Goal: Task Accomplishment & Management: Manage account settings

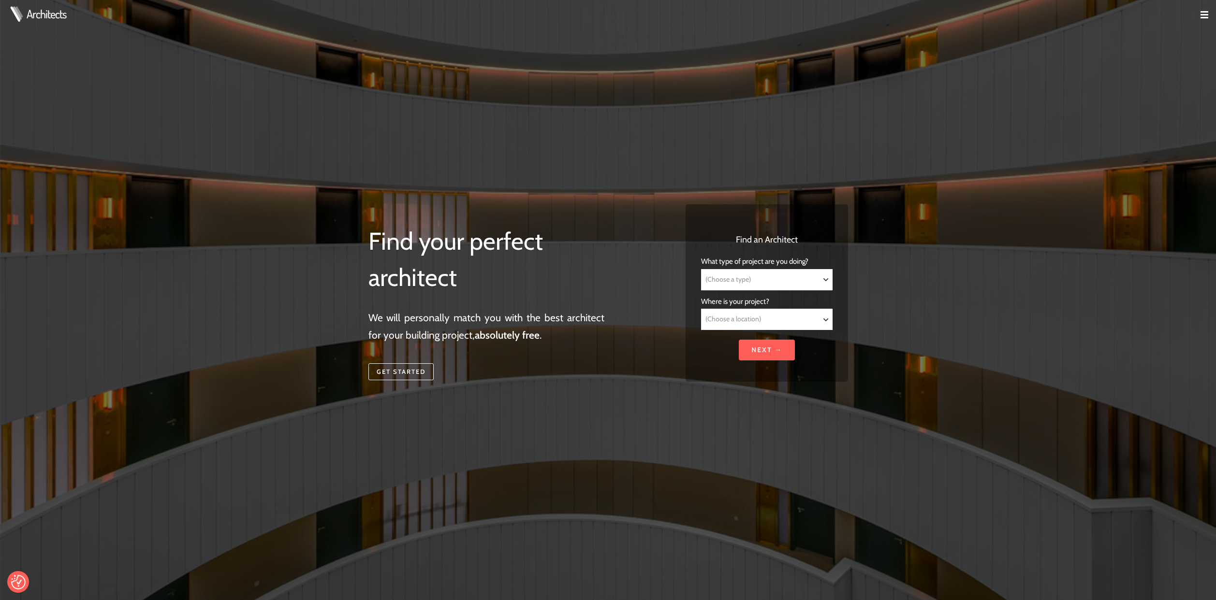
drag, startPoint x: 1202, startPoint y: 16, endPoint x: 1176, endPoint y: 16, distance: 26.1
click at [1202, 16] on img at bounding box center [1204, 15] width 8 height 8
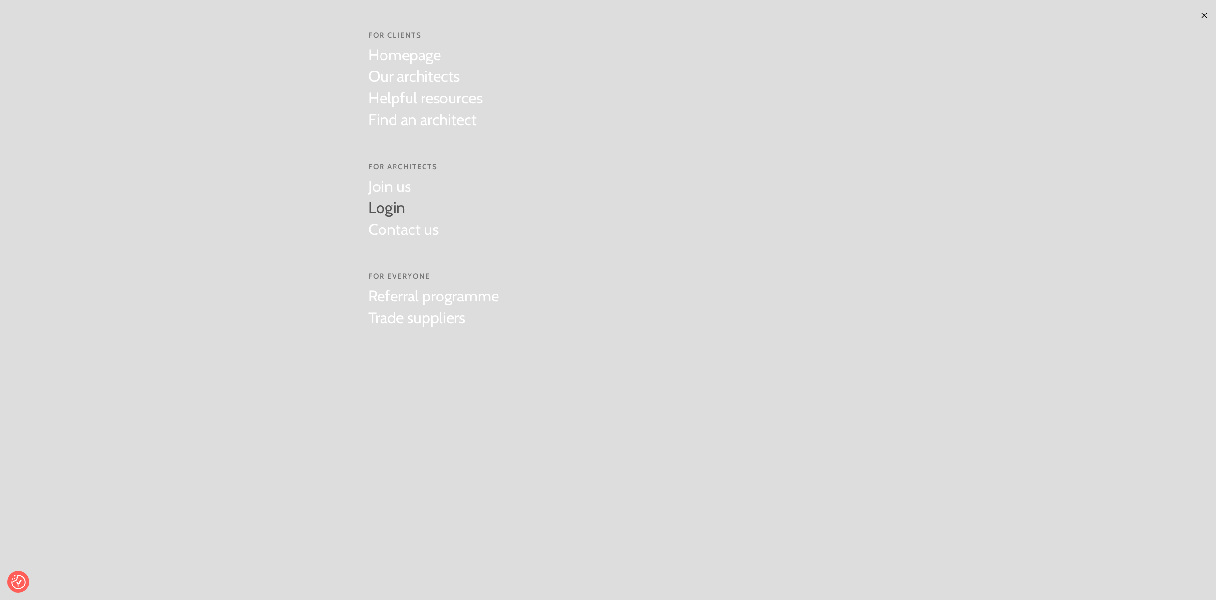
click at [392, 207] on link "Login" at bounding box center [403, 208] width 70 height 22
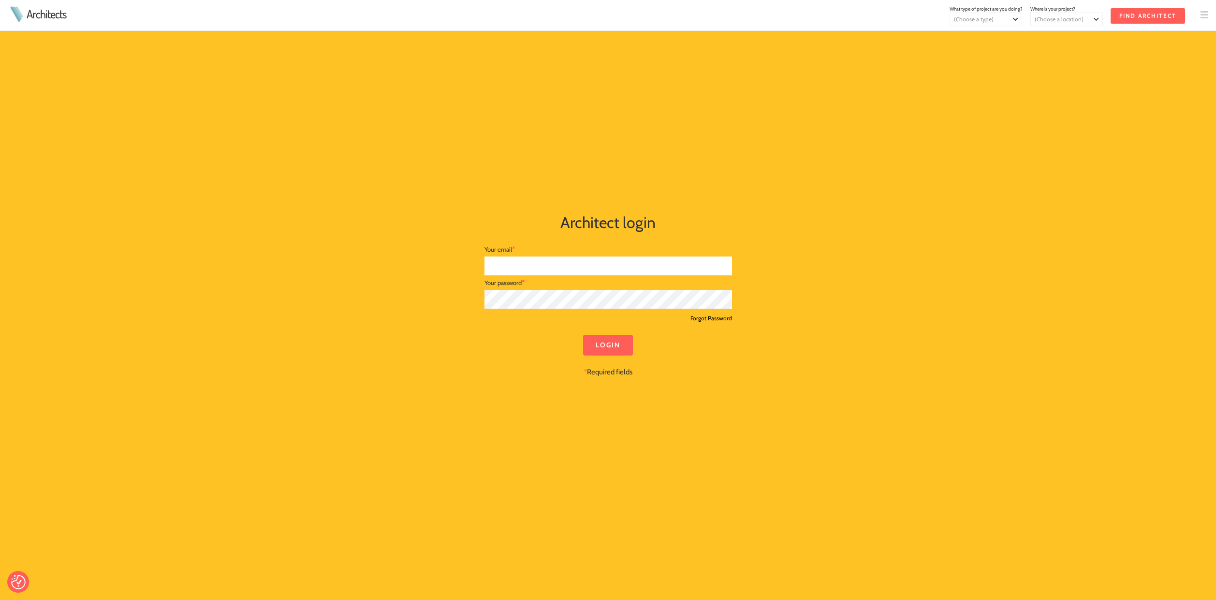
click at [523, 259] on input "text" at bounding box center [608, 266] width 248 height 19
type input "aleksa@aleksaglancydesign.com"
click at [609, 351] on input "Login" at bounding box center [608, 345] width 50 height 21
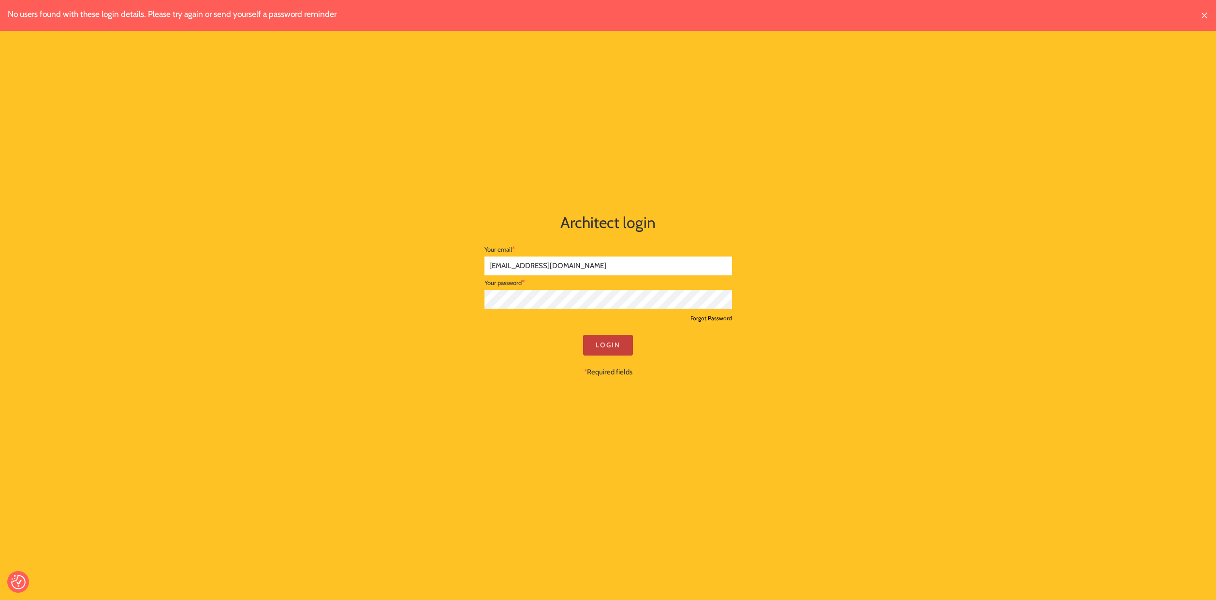
click at [610, 343] on input "Login" at bounding box center [608, 345] width 50 height 21
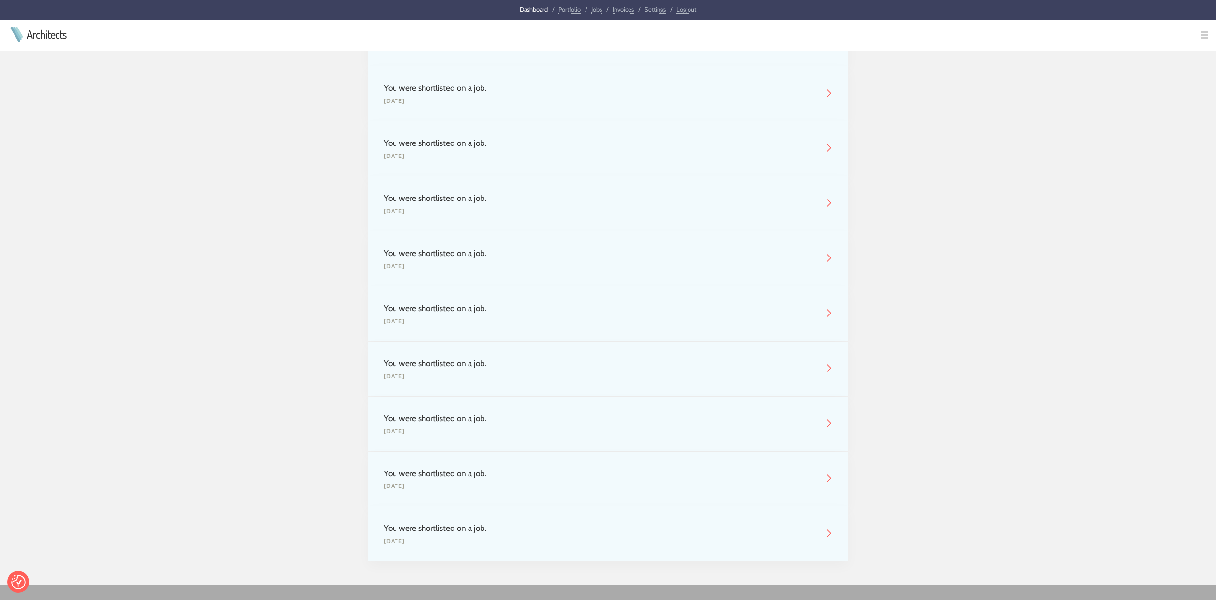
scroll to position [320, 0]
click at [828, 476] on img at bounding box center [829, 478] width 8 height 8
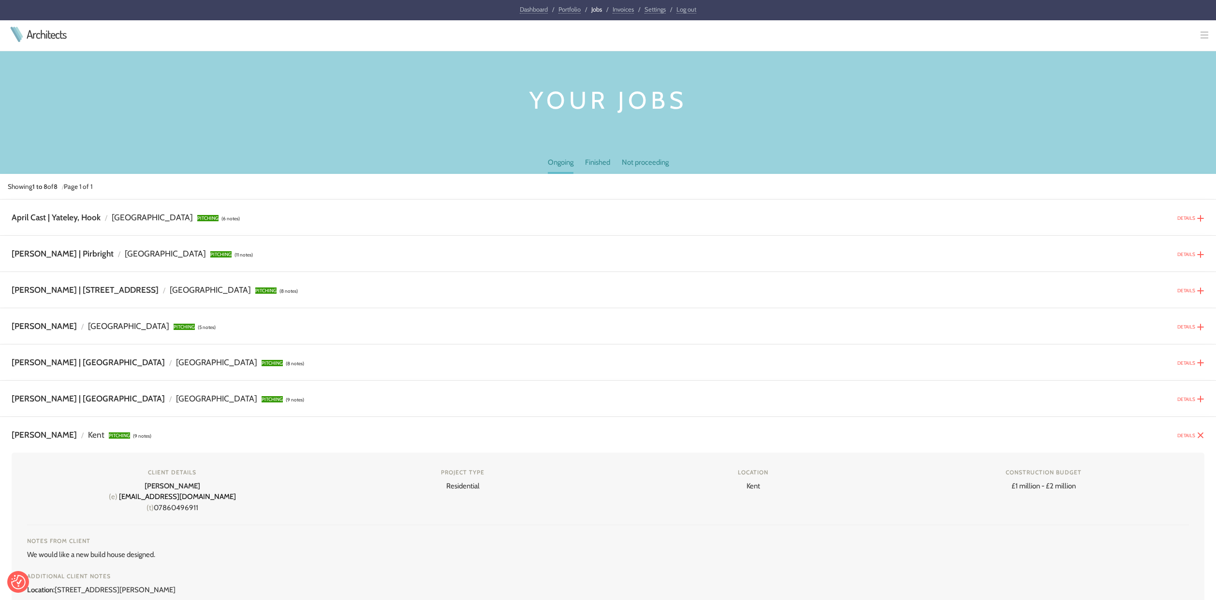
scroll to position [366, 0]
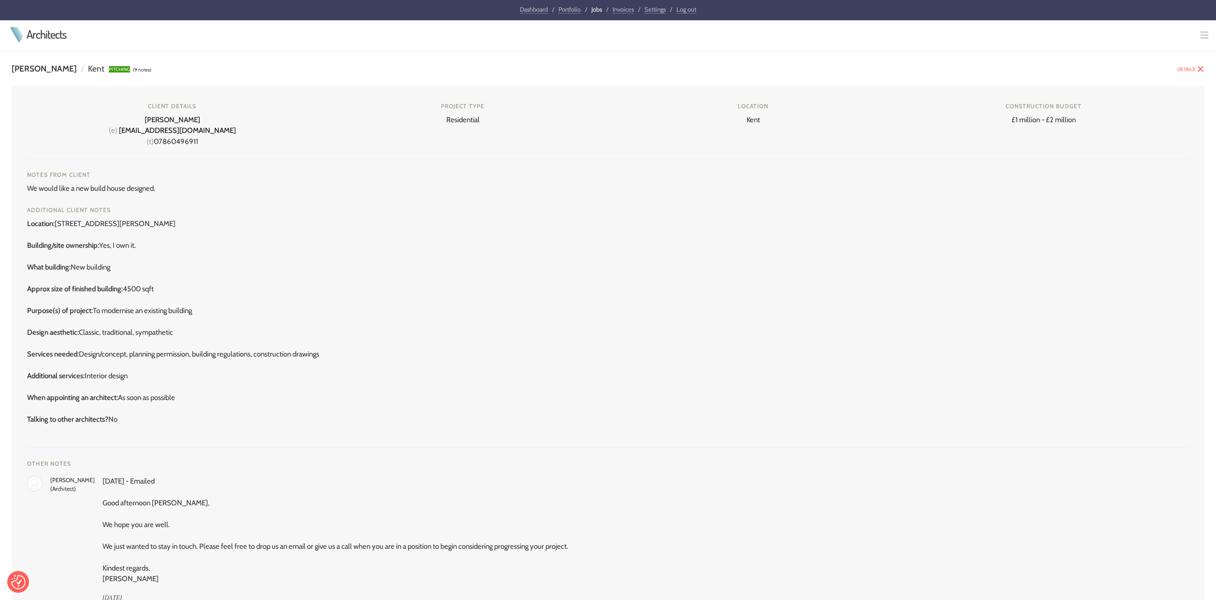
click at [200, 118] on div "Client details [PERSON_NAME] (e) [EMAIL_ADDRESS][DOMAIN_NAME] (t) 07860496911" at bounding box center [172, 124] width 275 height 45
drag, startPoint x: 132, startPoint y: 223, endPoint x: 58, endPoint y: 226, distance: 73.5
copy div "[STREET_ADDRESS][PERSON_NAME]"
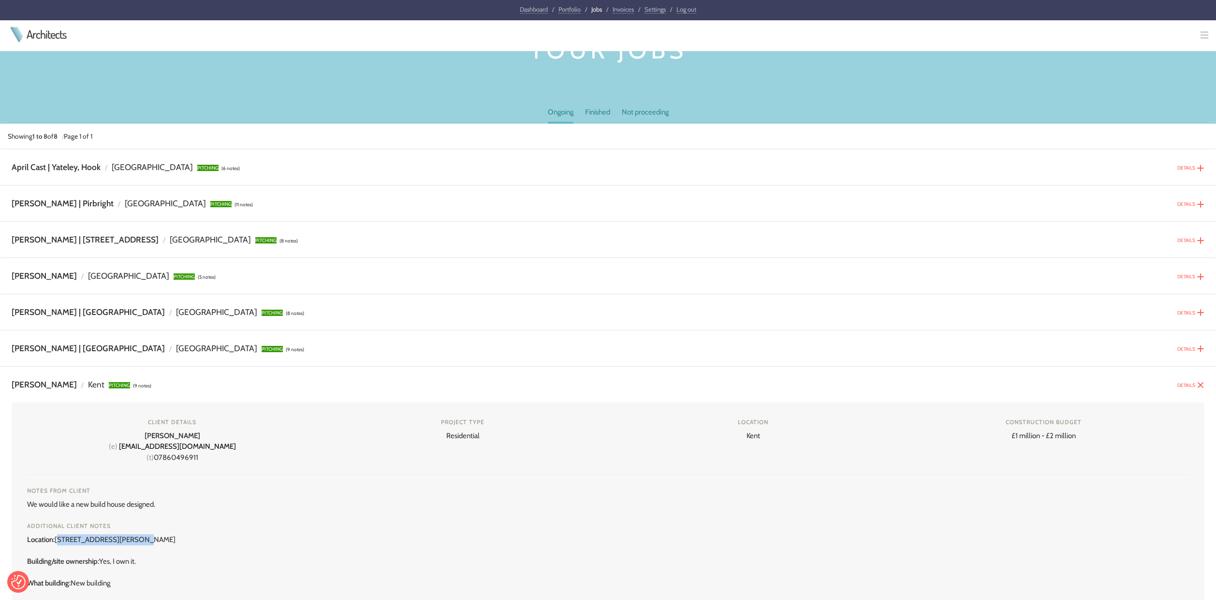
scroll to position [0, 0]
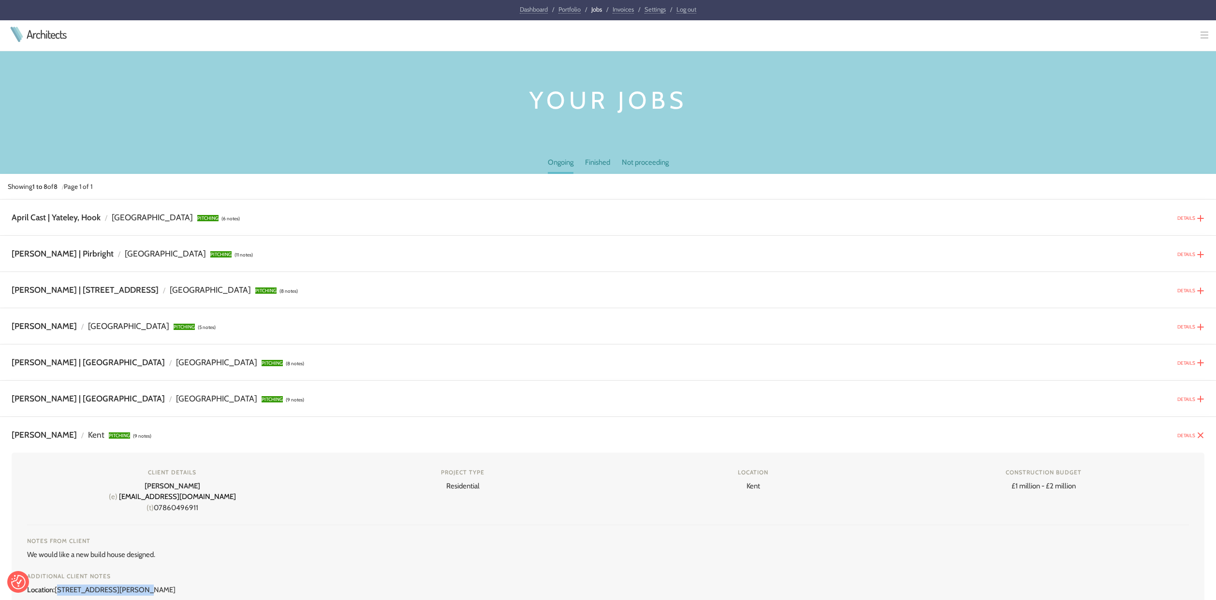
click at [1199, 436] on img at bounding box center [1200, 436] width 8 height 8
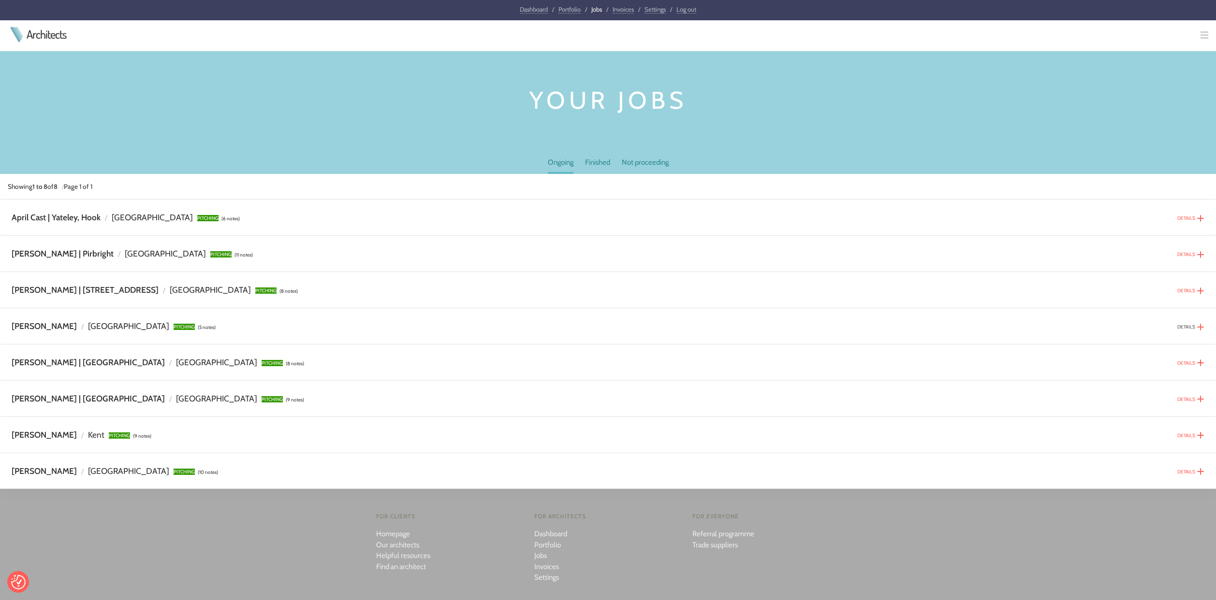
drag, startPoint x: 1199, startPoint y: 323, endPoint x: 1178, endPoint y: 324, distance: 21.3
click at [1199, 323] on img at bounding box center [1200, 327] width 8 height 8
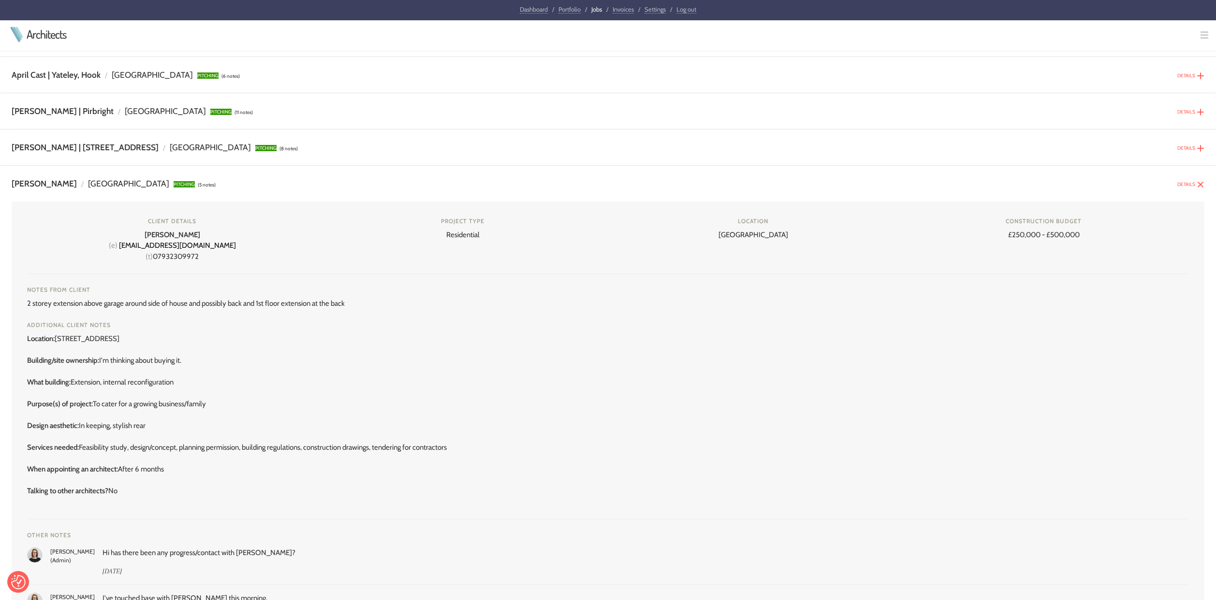
scroll to position [144, 0]
drag, startPoint x: 132, startPoint y: 336, endPoint x: 137, endPoint y: 358, distance: 21.7
copy div "[STREET_ADDRESS]"
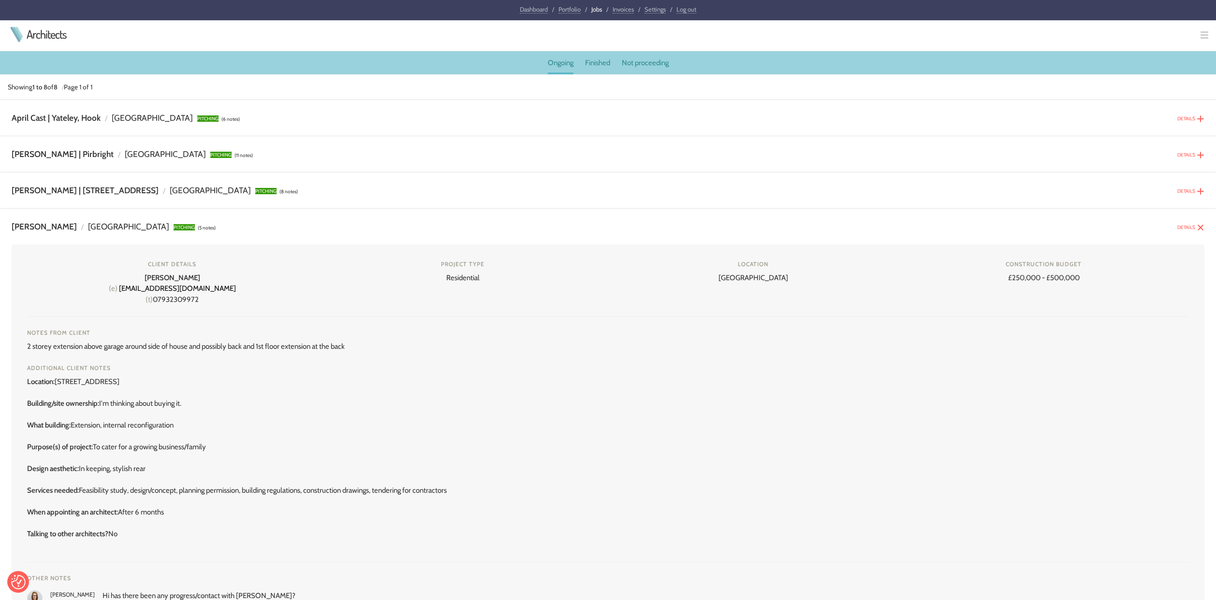
scroll to position [0, 0]
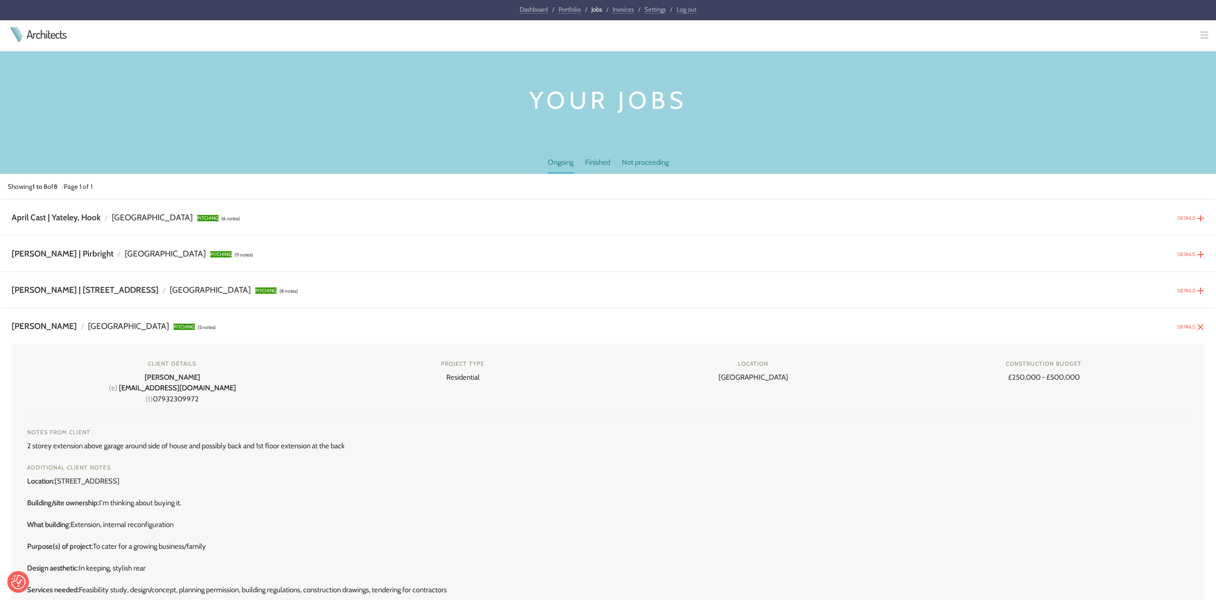
click at [1201, 326] on img at bounding box center [1200, 327] width 8 height 8
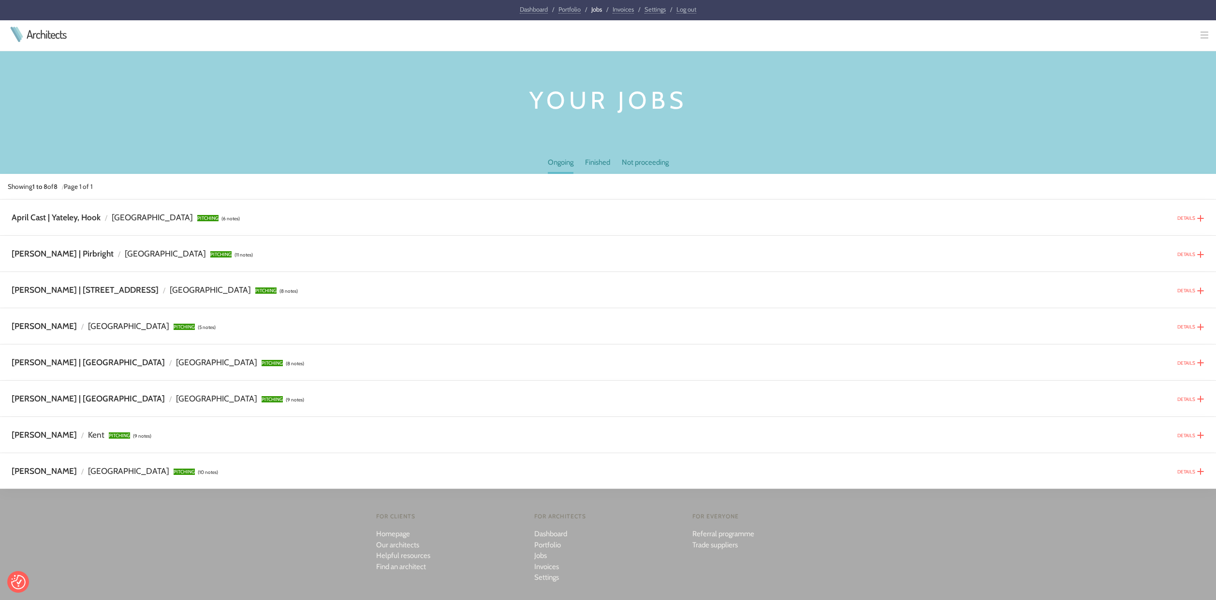
drag, startPoint x: 499, startPoint y: 350, endPoint x: 622, endPoint y: 370, distance: 123.8
click at [468, 350] on div "DETAILS [PERSON_NAME] | [GEOGRAPHIC_DATA] / Surrey PITCHING (8 notes) Client de…" at bounding box center [608, 363] width 1216 height 36
click at [1200, 437] on img at bounding box center [1200, 436] width 8 height 8
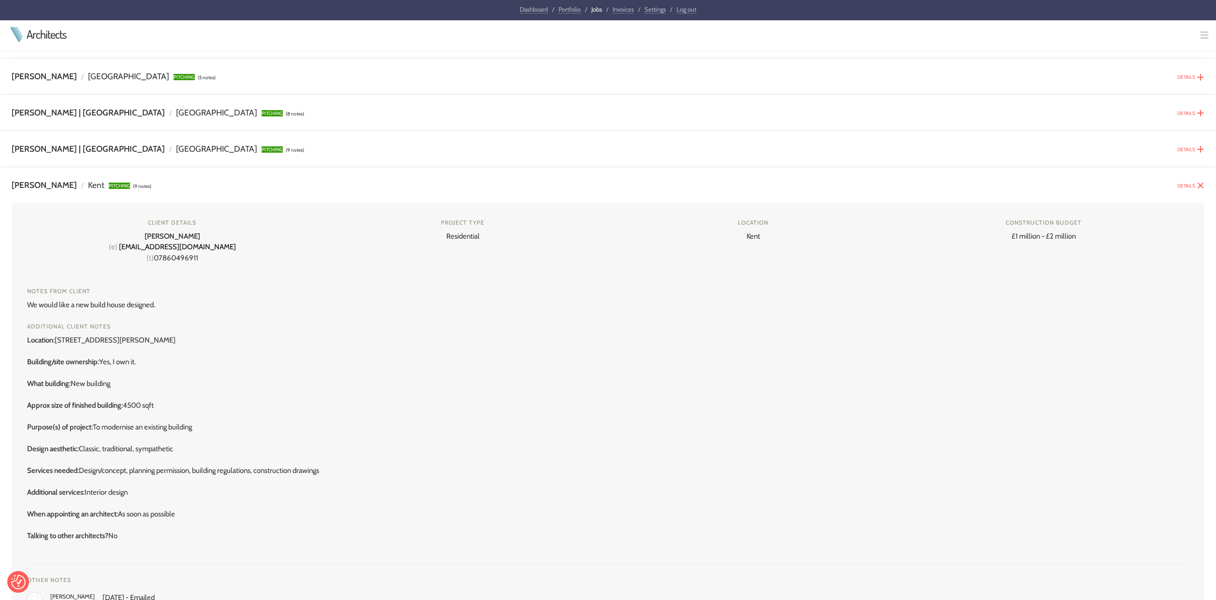
scroll to position [198, 0]
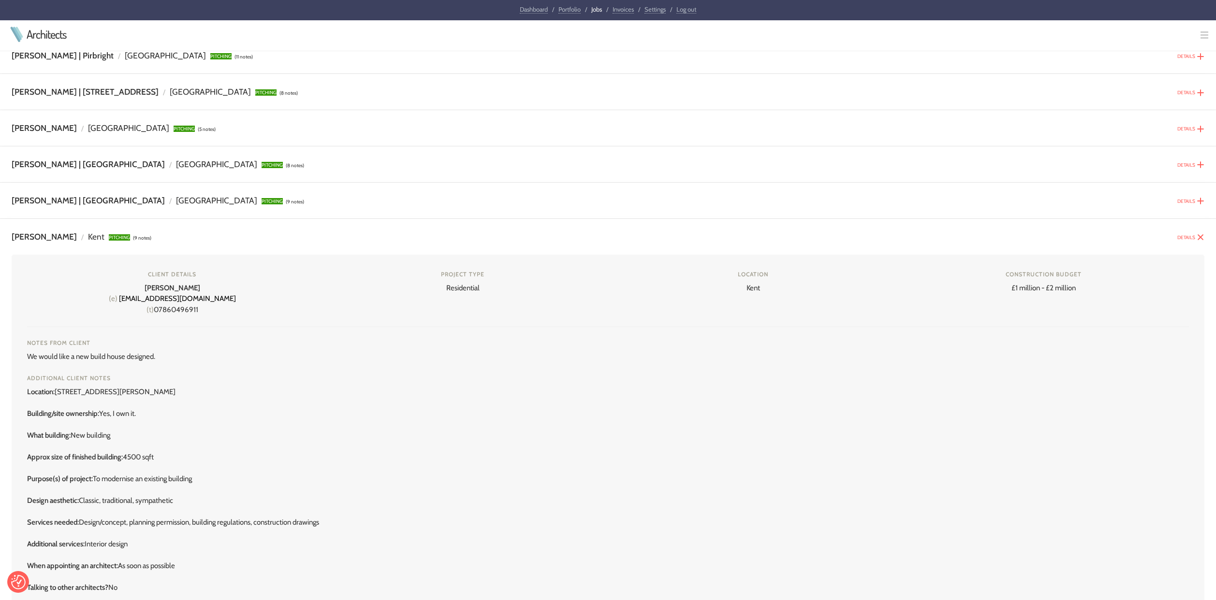
click at [1200, 238] on img at bounding box center [1200, 237] width 8 height 8
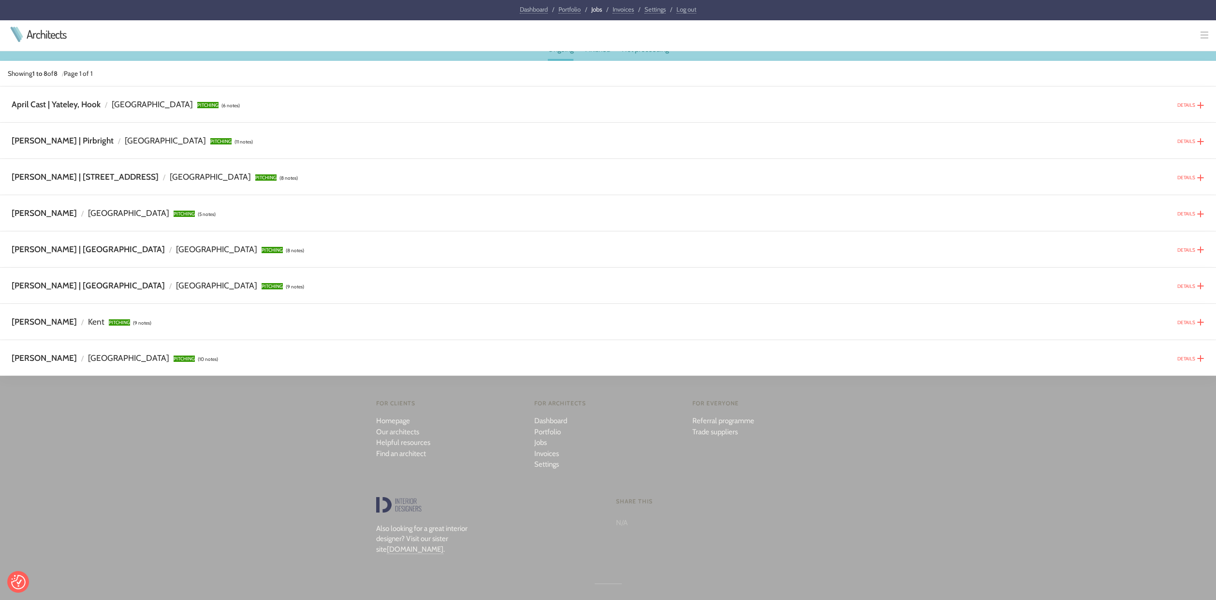
scroll to position [119, 0]
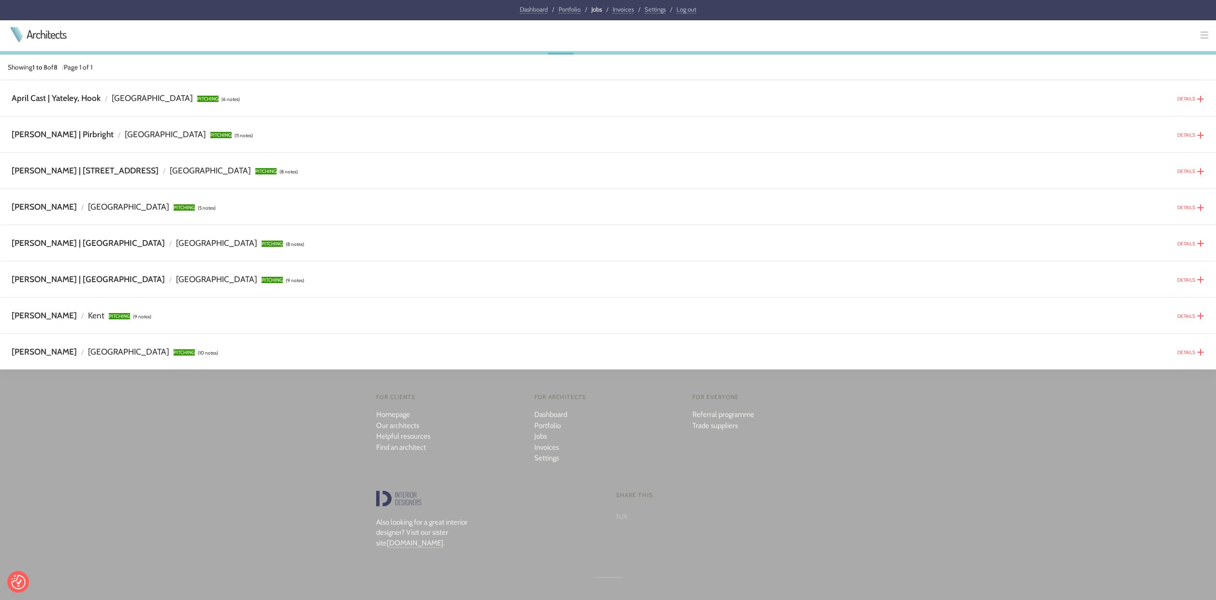
click at [1199, 99] on img at bounding box center [1200, 99] width 8 height 8
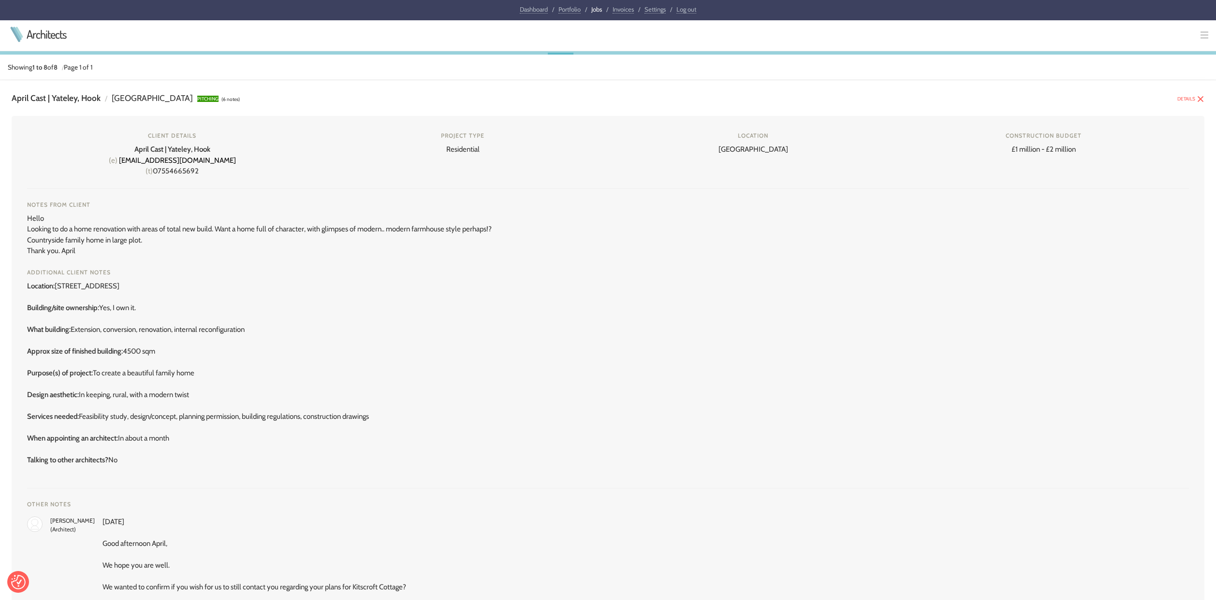
drag, startPoint x: 140, startPoint y: 284, endPoint x: 56, endPoint y: 286, distance: 83.7
copy div "[STREET_ADDRESS]"
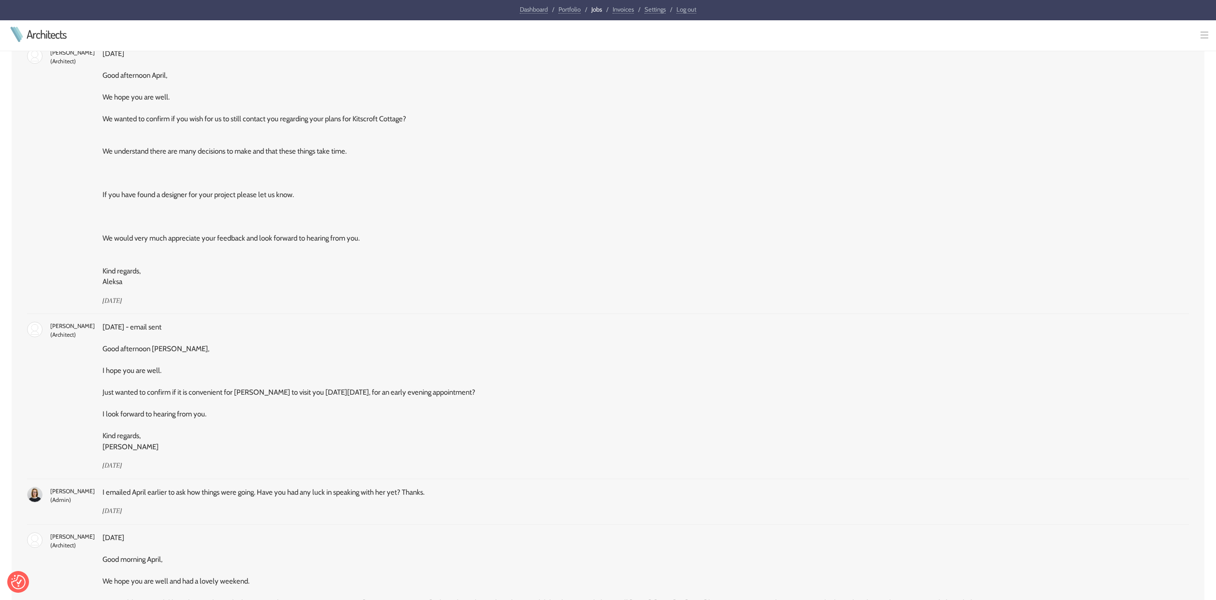
scroll to position [0, 0]
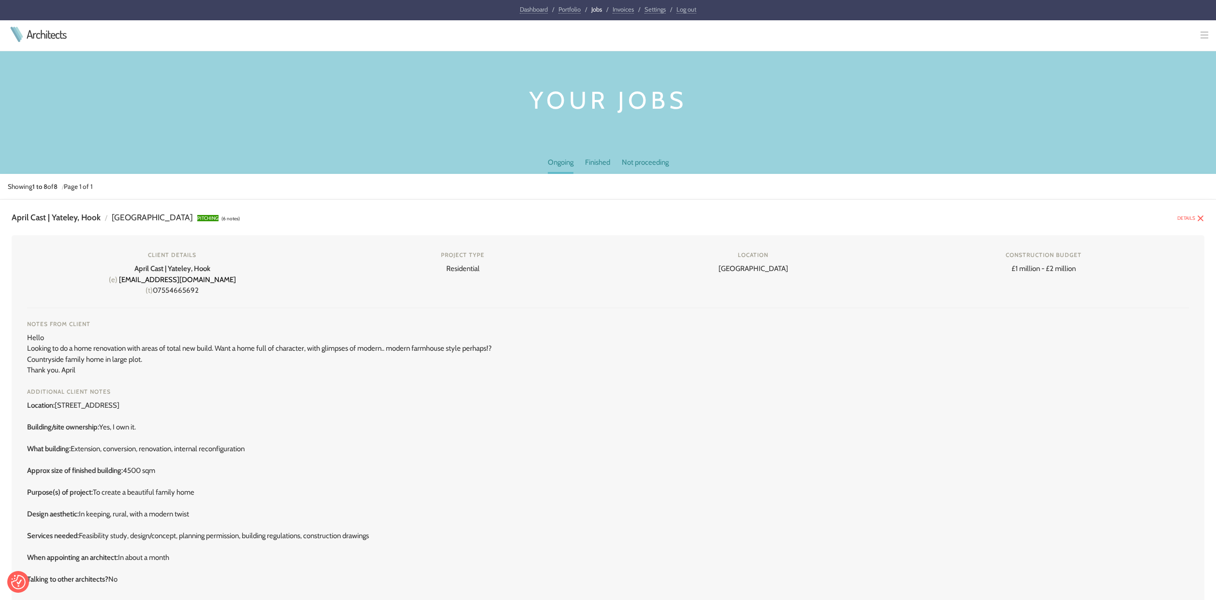
click at [1200, 219] on img at bounding box center [1200, 219] width 8 height 8
